Goal: Task Accomplishment & Management: Complete application form

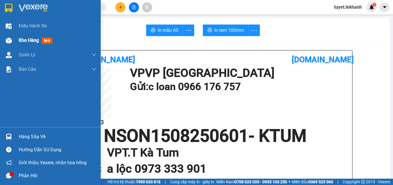
click at [12, 36] on div at bounding box center [9, 40] width 10 height 10
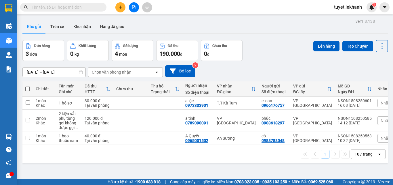
click at [54, 72] on input "[DATE] – [DATE]" at bounding box center [54, 71] width 63 height 9
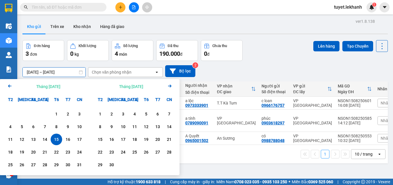
click at [255, 61] on div "[DATE] – [DATE] Press the down arrow key to interact with the calendar and sele…" at bounding box center [205, 71] width 366 height 20
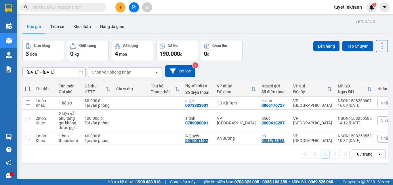
click at [86, 3] on div "Kết quả tìm kiếm ( 0 ) Bộ lọc No Data" at bounding box center [56, 7] width 112 height 10
click at [99, 5] on input "text" at bounding box center [66, 7] width 68 height 6
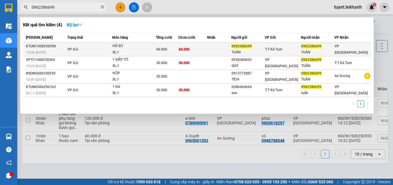
type input "0962386699"
click at [177, 47] on div "60.000" at bounding box center [167, 49] width 22 height 6
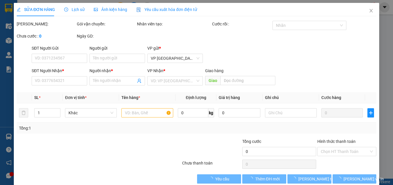
type input "0962386699"
type input "TUÂN"
type input "0962386699"
type input "TUÂN"
type input "60.000"
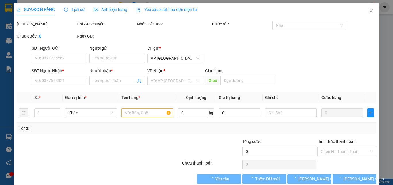
type input "60.000"
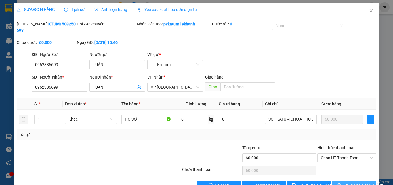
click at [345, 180] on button "[PERSON_NAME] và In" at bounding box center [355, 184] width 44 height 9
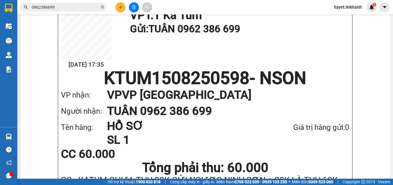
scroll to position [29, 0]
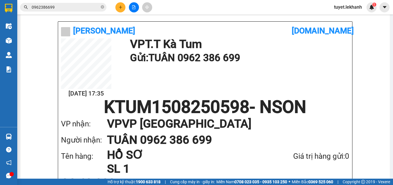
click at [80, 2] on div "Kết quả tìm kiếm ( 4 ) Bộ lọc Mã ĐH Trạng thái Món hàng Tổng cước Chưa cước Nhã…" at bounding box center [196, 7] width 393 height 14
click at [84, 9] on input "0962386699" at bounding box center [66, 7] width 68 height 6
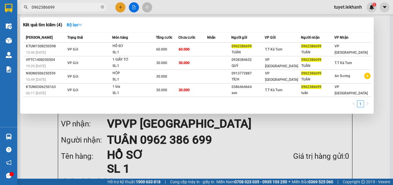
click at [209, 141] on div at bounding box center [196, 92] width 393 height 185
